Goal: Check status: Check status

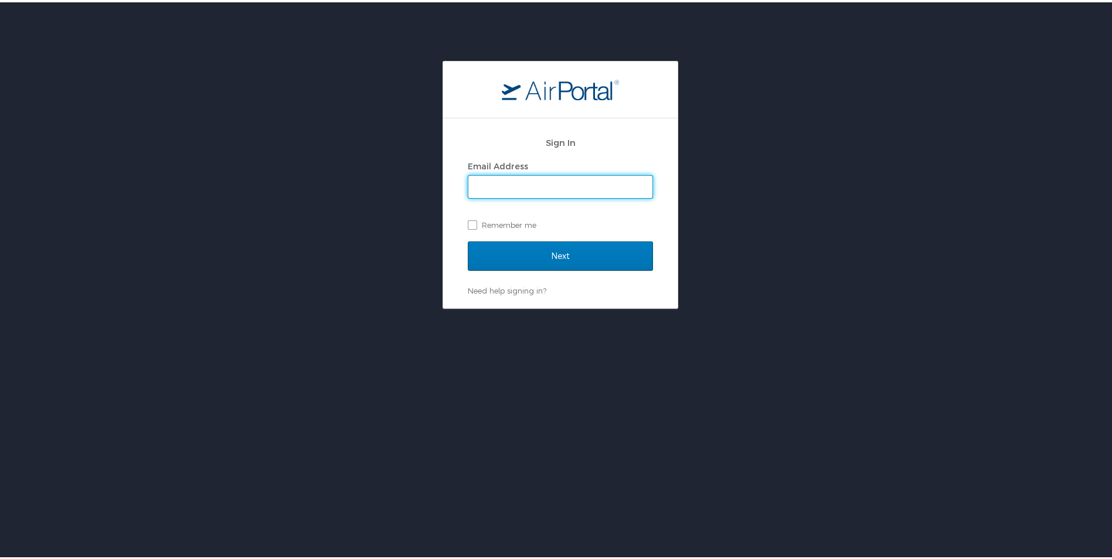
click at [490, 185] on input "Email Address" at bounding box center [561, 185] width 184 height 22
type input "SHOWNTIA.VARNER@CSUS.EDU"
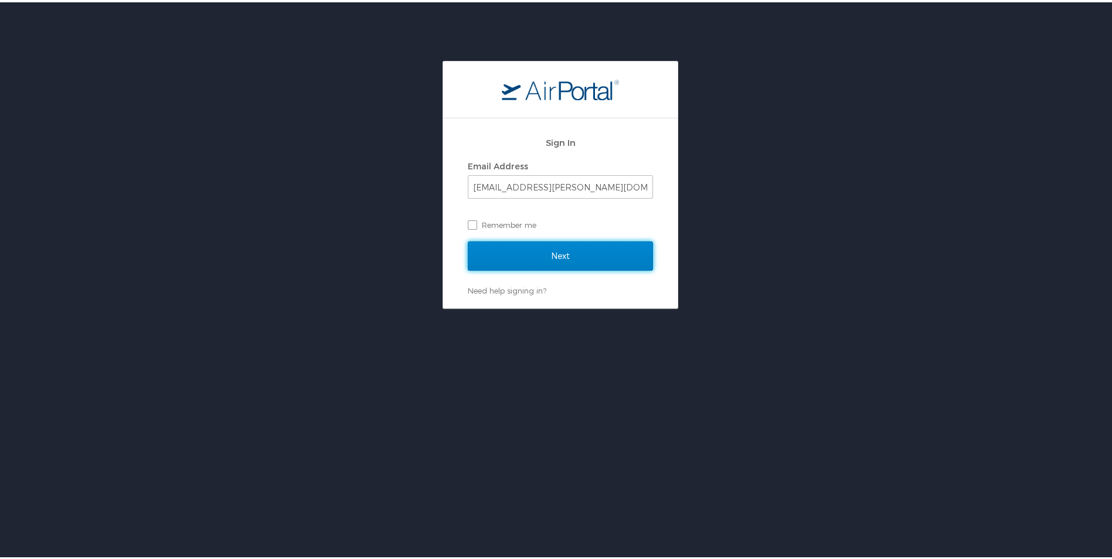
click at [536, 257] on input "Next" at bounding box center [560, 253] width 185 height 29
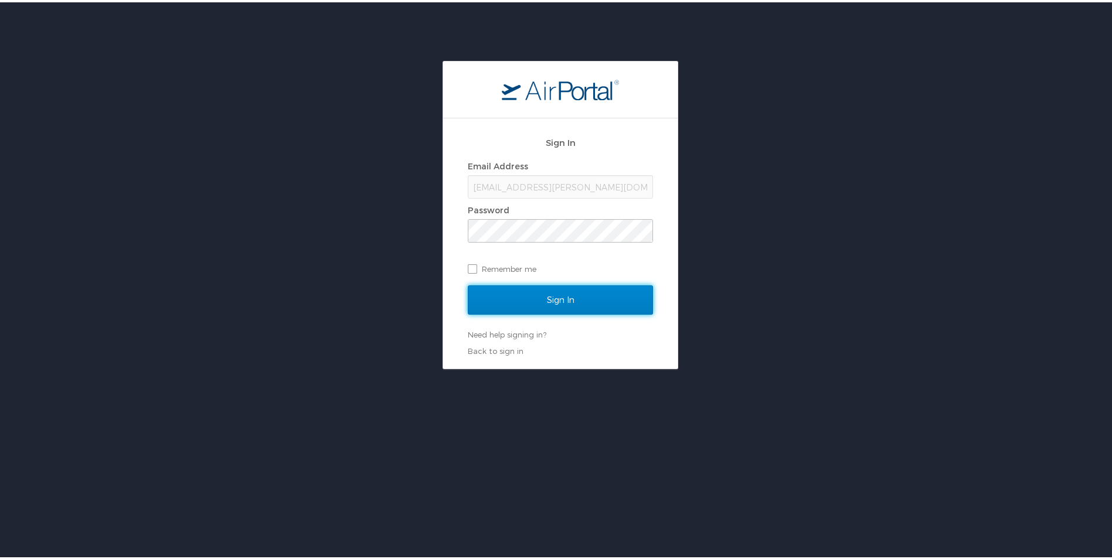
click at [562, 298] on input "Sign In" at bounding box center [560, 297] width 185 height 29
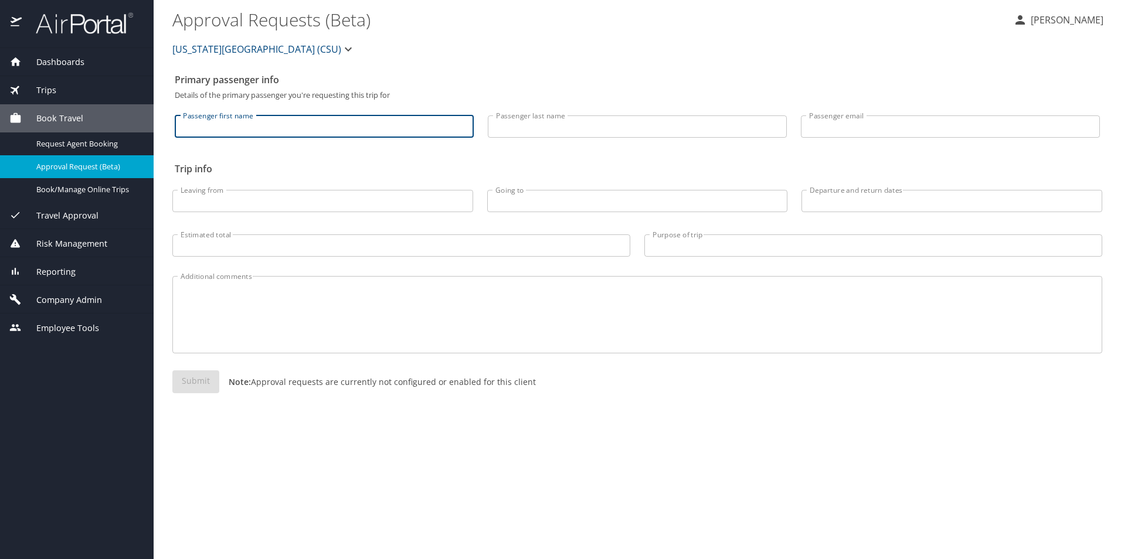
click at [363, 125] on input "Passenger first name" at bounding box center [324, 127] width 299 height 22
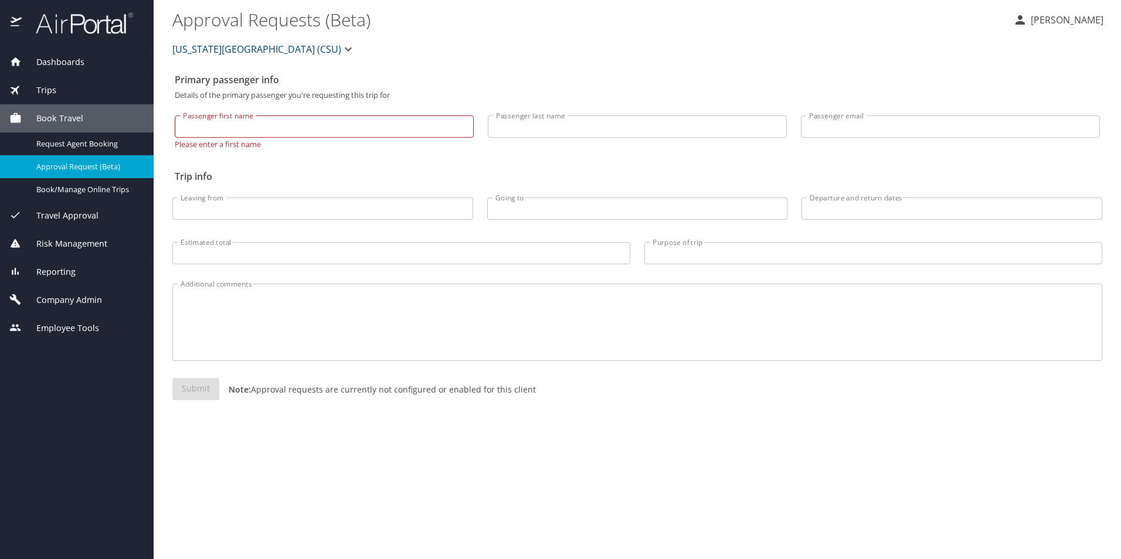
click at [86, 60] on div "Dashboards" at bounding box center [76, 62] width 135 height 13
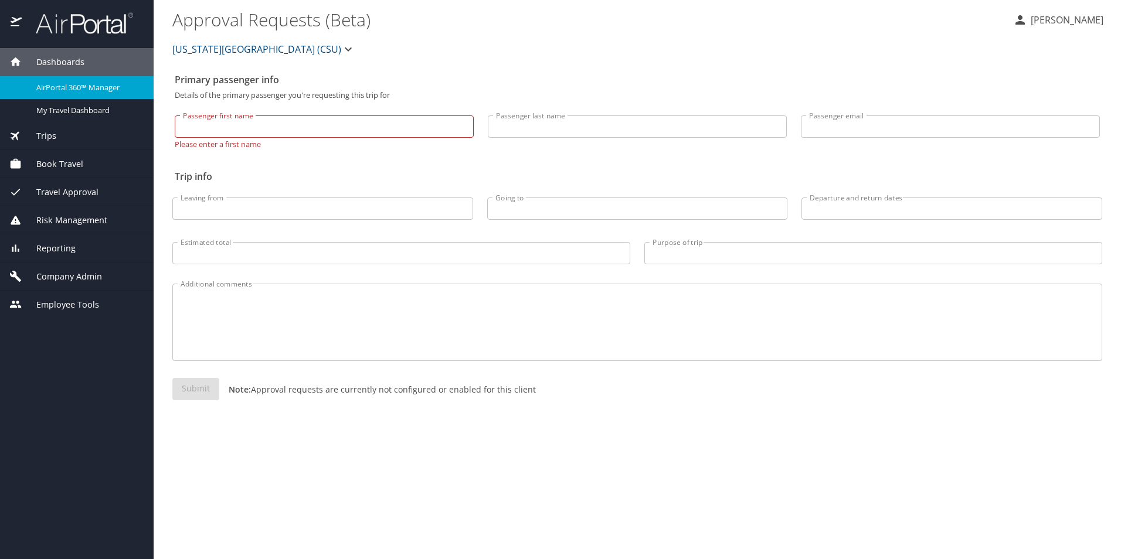
click at [89, 81] on div "AirPortal 360™ Manager" at bounding box center [76, 87] width 135 height 13
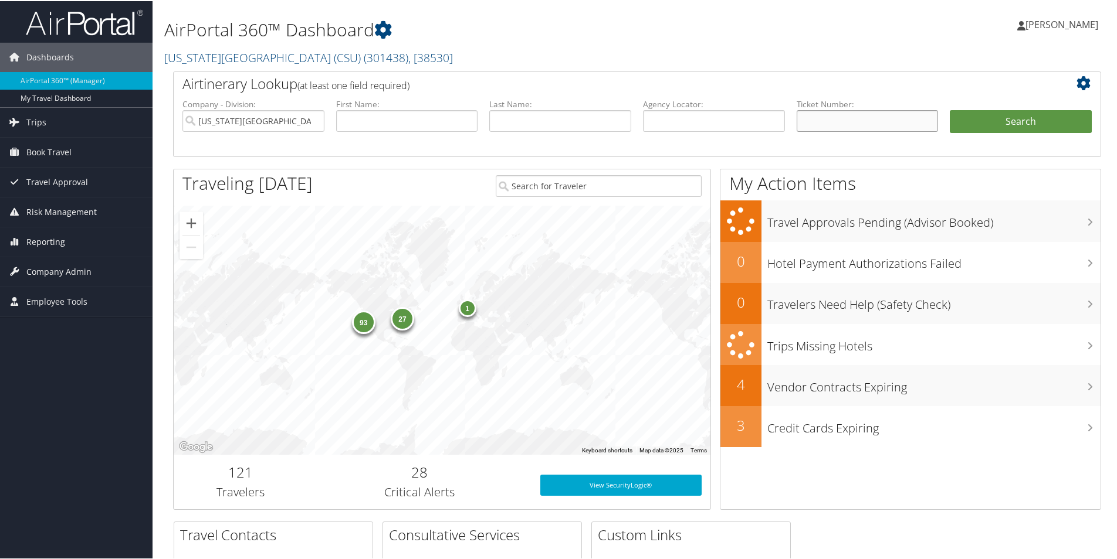
click at [834, 124] on input "text" at bounding box center [867, 120] width 142 height 22
paste input "0067307228947"
type input "0067307228947"
click at [979, 123] on button "Search" at bounding box center [1020, 120] width 142 height 23
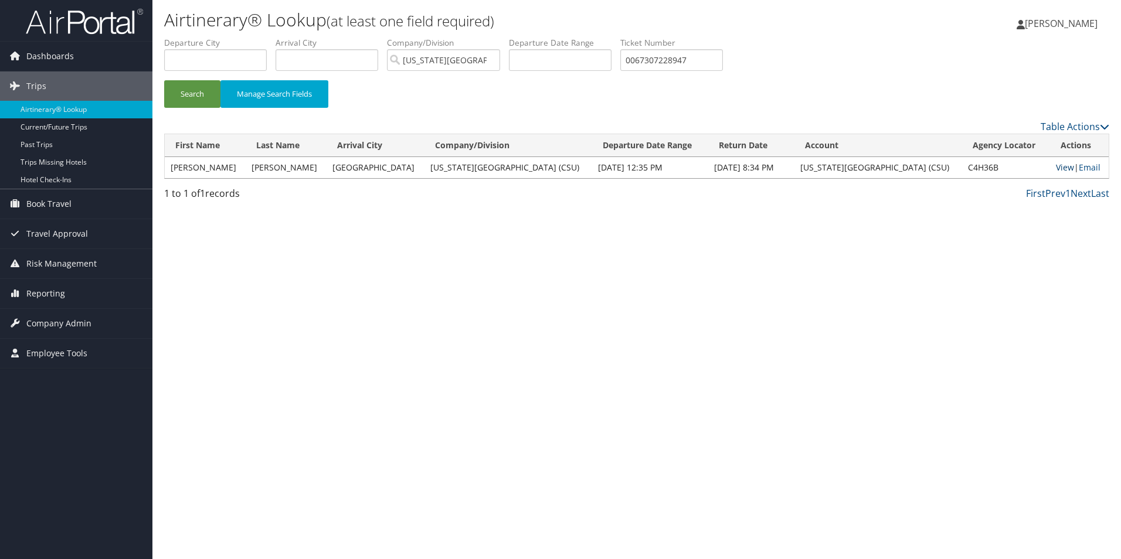
click at [1058, 171] on link "View" at bounding box center [1065, 167] width 18 height 11
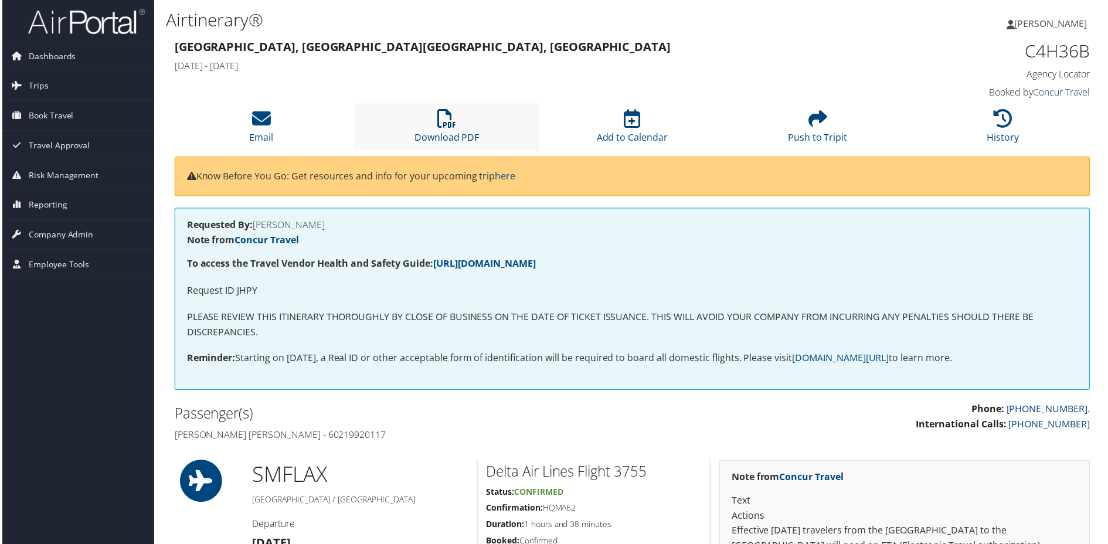
click at [451, 123] on icon at bounding box center [446, 119] width 19 height 19
